Goal: Task Accomplishment & Management: Use online tool/utility

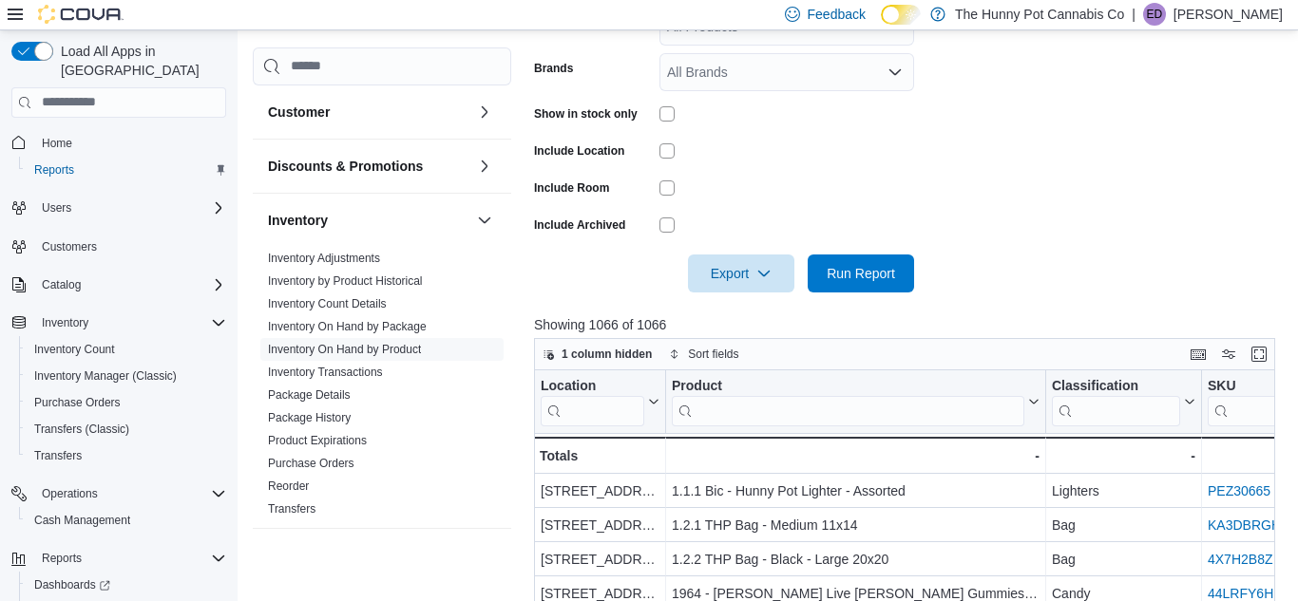
scroll to position [38, 0]
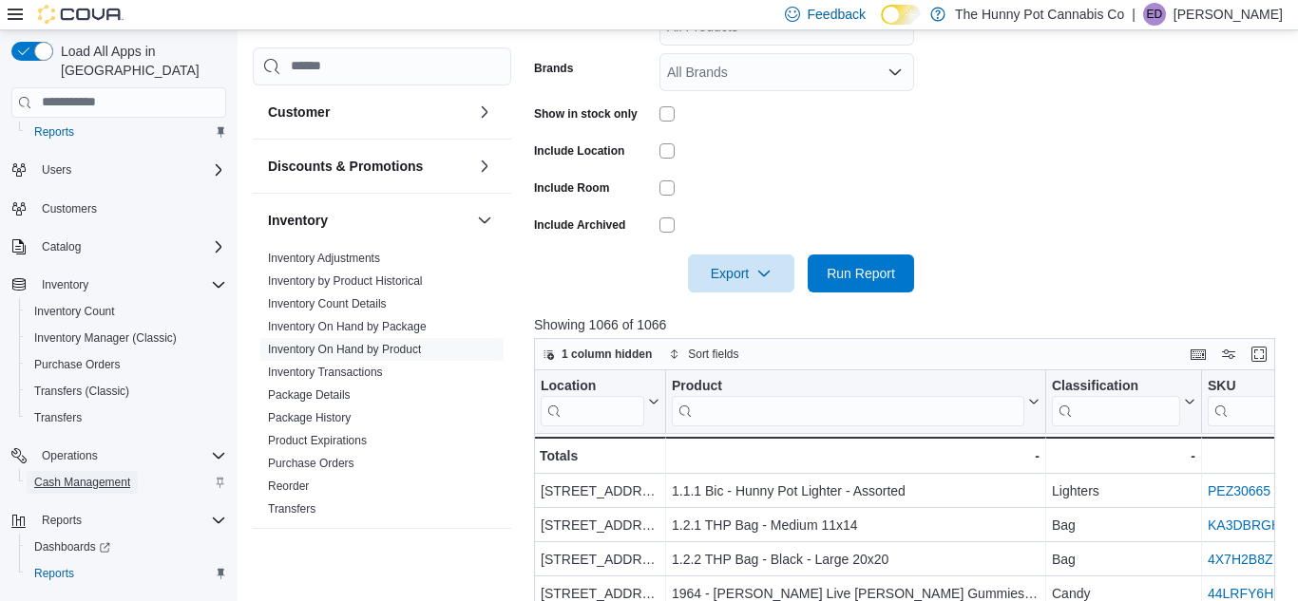
click at [130, 475] on span "Cash Management" at bounding box center [82, 482] width 96 height 15
